Goal: Task Accomplishment & Management: Manage account settings

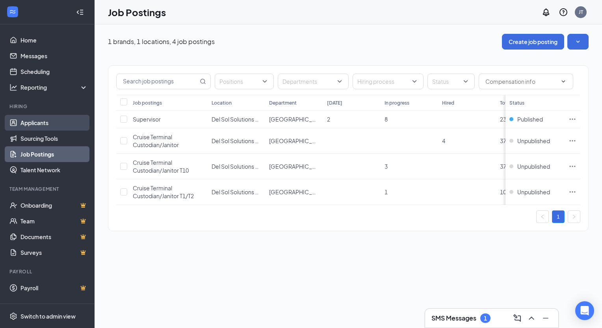
click at [50, 122] on link "Applicants" at bounding box center [53, 123] width 67 height 16
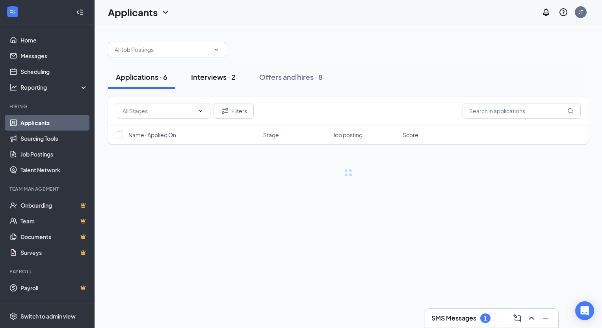
click at [214, 78] on div "Interviews · 2" at bounding box center [213, 77] width 45 height 10
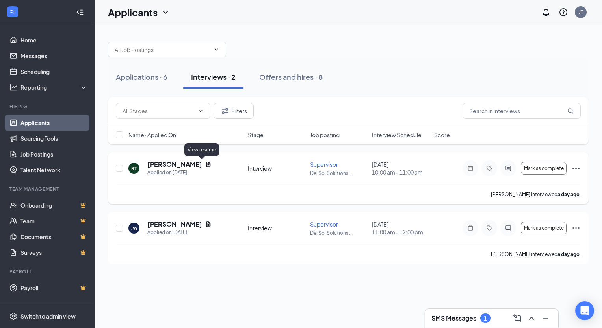
click at [206, 165] on icon "Document" at bounding box center [208, 164] width 4 height 5
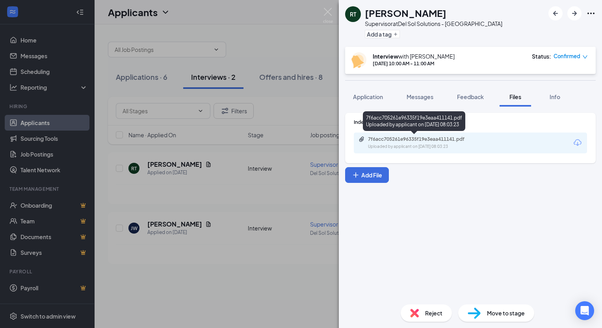
click at [397, 141] on div "7f6acc705261e96335f19e3eaa411141.pdf" at bounding box center [423, 139] width 110 height 6
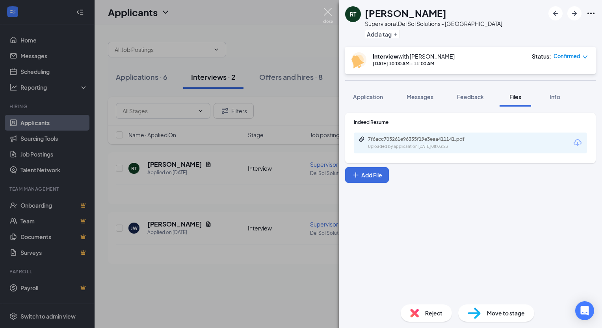
click at [328, 12] on img at bounding box center [328, 15] width 10 height 15
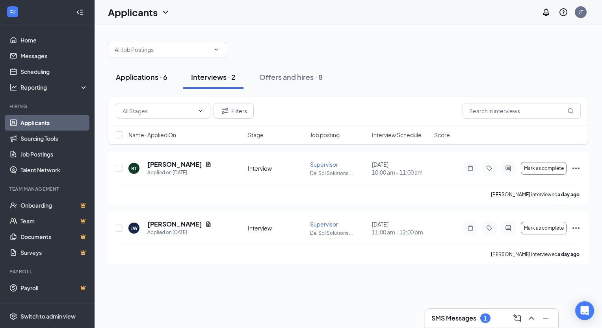
click at [150, 78] on div "Applications · 6" at bounding box center [142, 77] width 52 height 10
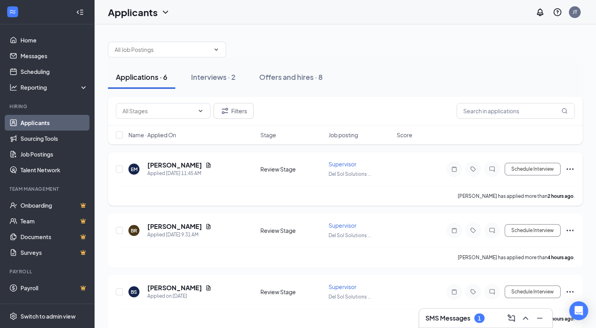
click at [208, 165] on icon "Document" at bounding box center [208, 165] width 6 height 6
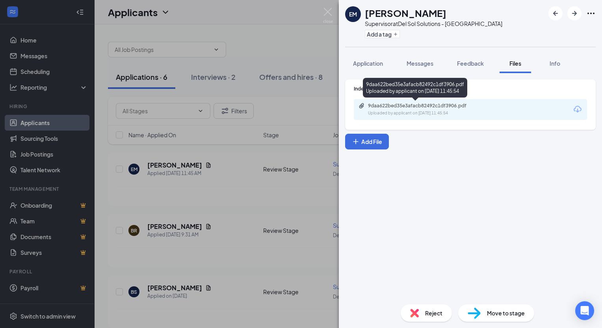
click at [416, 103] on div "9daa622bed35e3afacb82492c1df3906.pdf" at bounding box center [423, 106] width 110 height 6
click at [430, 309] on span "Reject" at bounding box center [433, 313] width 17 height 9
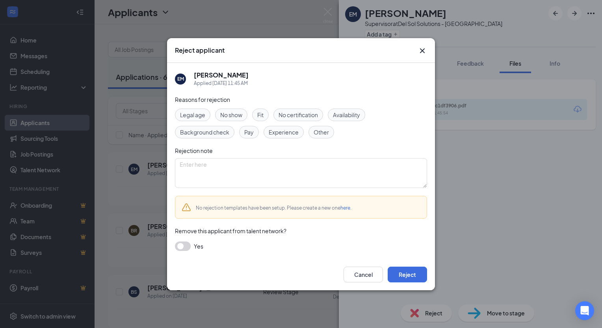
click at [267, 114] on div "Fit" at bounding box center [260, 115] width 17 height 13
click at [274, 129] on span "Experience" at bounding box center [284, 132] width 30 height 9
click at [186, 249] on button "button" at bounding box center [183, 246] width 16 height 9
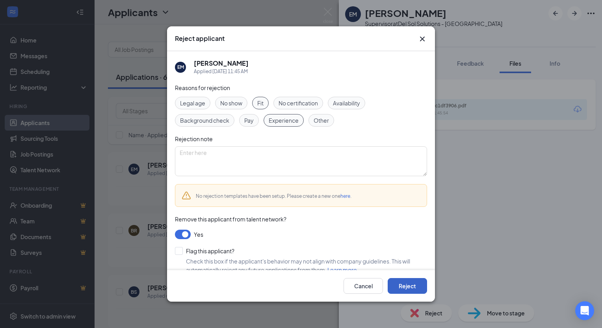
click at [401, 291] on button "Reject" at bounding box center [407, 286] width 39 height 16
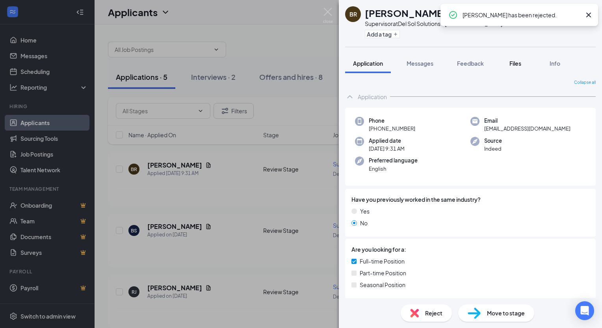
click at [525, 65] on button "Files" at bounding box center [515, 64] width 32 height 20
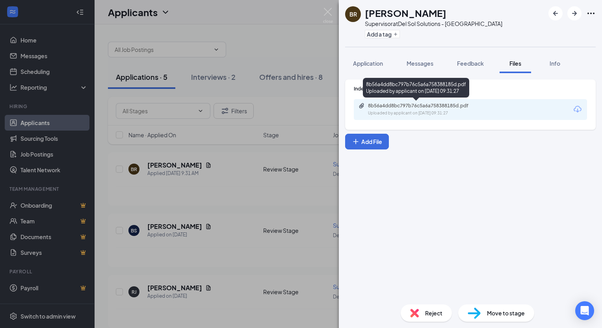
click at [422, 108] on div "8b56a4dd8bc797b76c5a6a758388185d.pdf" at bounding box center [423, 106] width 110 height 6
click at [498, 316] on span "Move to stage" at bounding box center [506, 313] width 38 height 9
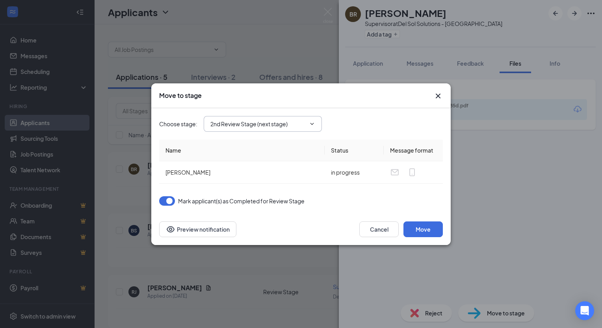
click at [260, 128] on input "2nd Review Stage (next stage)" at bounding box center [257, 124] width 95 height 9
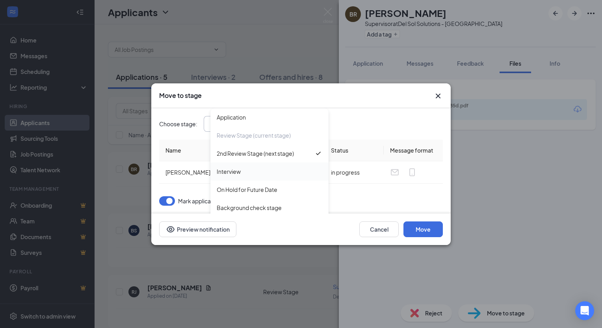
click at [247, 171] on div "Interview" at bounding box center [270, 171] width 106 height 9
type input "Interview"
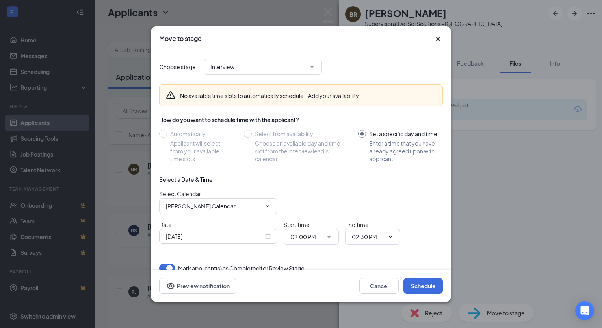
click at [270, 238] on div "[DATE]" at bounding box center [218, 236] width 105 height 9
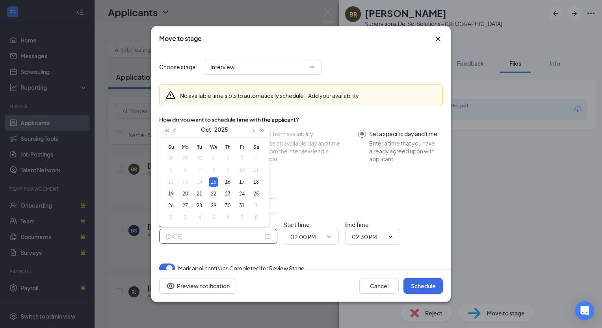
type input "[DATE]"
click at [228, 182] on div "16" at bounding box center [227, 182] width 9 height 9
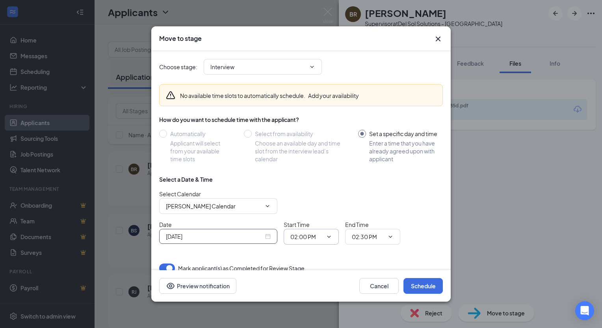
click at [323, 234] on span "02:00 PM" at bounding box center [311, 237] width 55 height 16
click at [328, 236] on icon "ChevronDown" at bounding box center [329, 237] width 6 height 6
click at [314, 178] on div "10:00 AM" at bounding box center [307, 179] width 23 height 9
type input "10:00 AM"
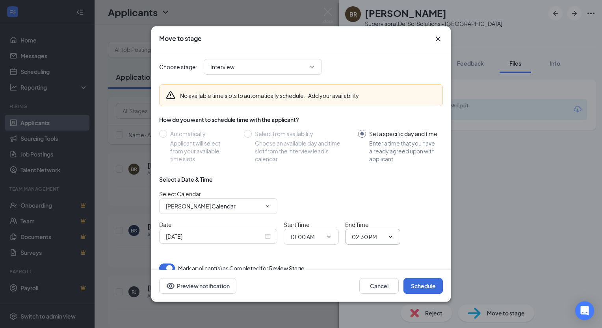
click at [387, 236] on icon "ChevronDown" at bounding box center [390, 237] width 6 height 6
click at [376, 158] on div "11:00 AM" at bounding box center [369, 158] width 23 height 9
type input "11:00 AM"
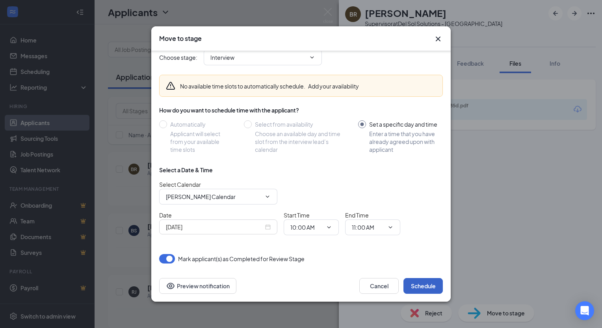
click at [421, 288] on button "Schedule" at bounding box center [422, 286] width 39 height 16
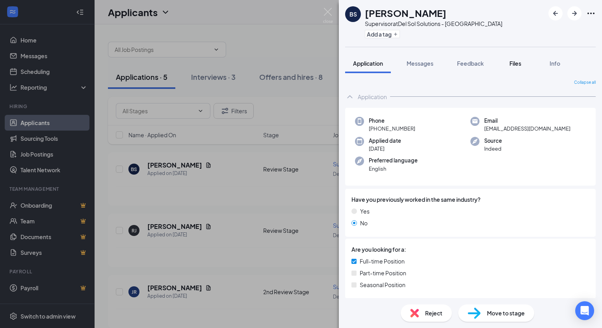
click at [515, 67] on span "Files" at bounding box center [515, 63] width 12 height 7
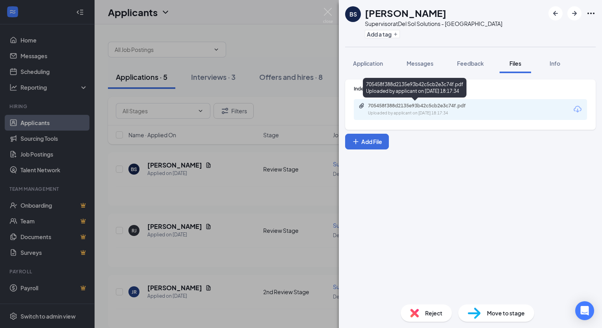
click at [412, 105] on div "705458f388d2135e93b42c5cb2e3c74f.pdf" at bounding box center [423, 106] width 110 height 6
click at [432, 315] on span "Reject" at bounding box center [433, 313] width 17 height 9
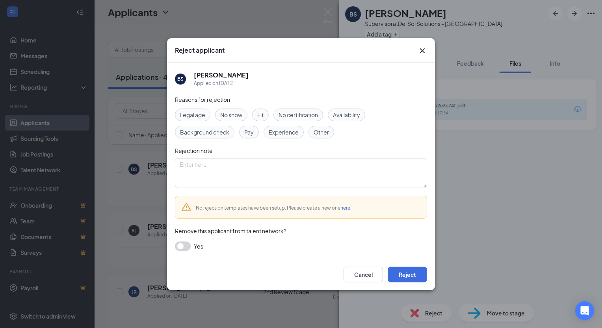
click at [278, 126] on div "Experience" at bounding box center [283, 132] width 40 height 13
click at [266, 117] on div "Fit" at bounding box center [260, 115] width 17 height 13
click at [400, 274] on button "Reject" at bounding box center [407, 275] width 39 height 16
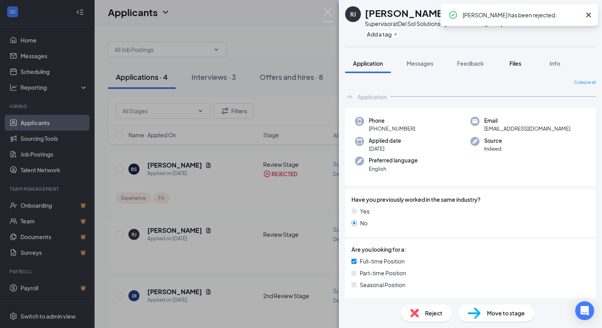
click at [521, 59] on button "Files" at bounding box center [515, 64] width 32 height 20
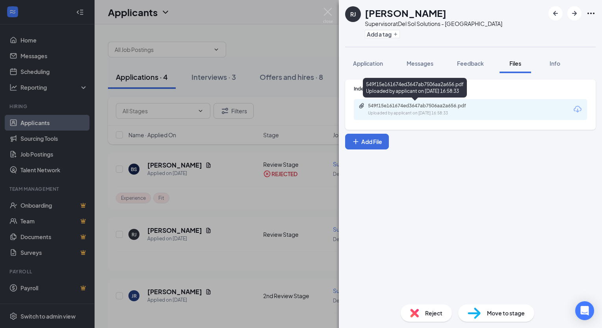
click at [435, 105] on div "549f15e161674ed3647ab7506aa2a656.pdf" at bounding box center [423, 106] width 110 height 6
